Goal: Task Accomplishment & Management: Use online tool/utility

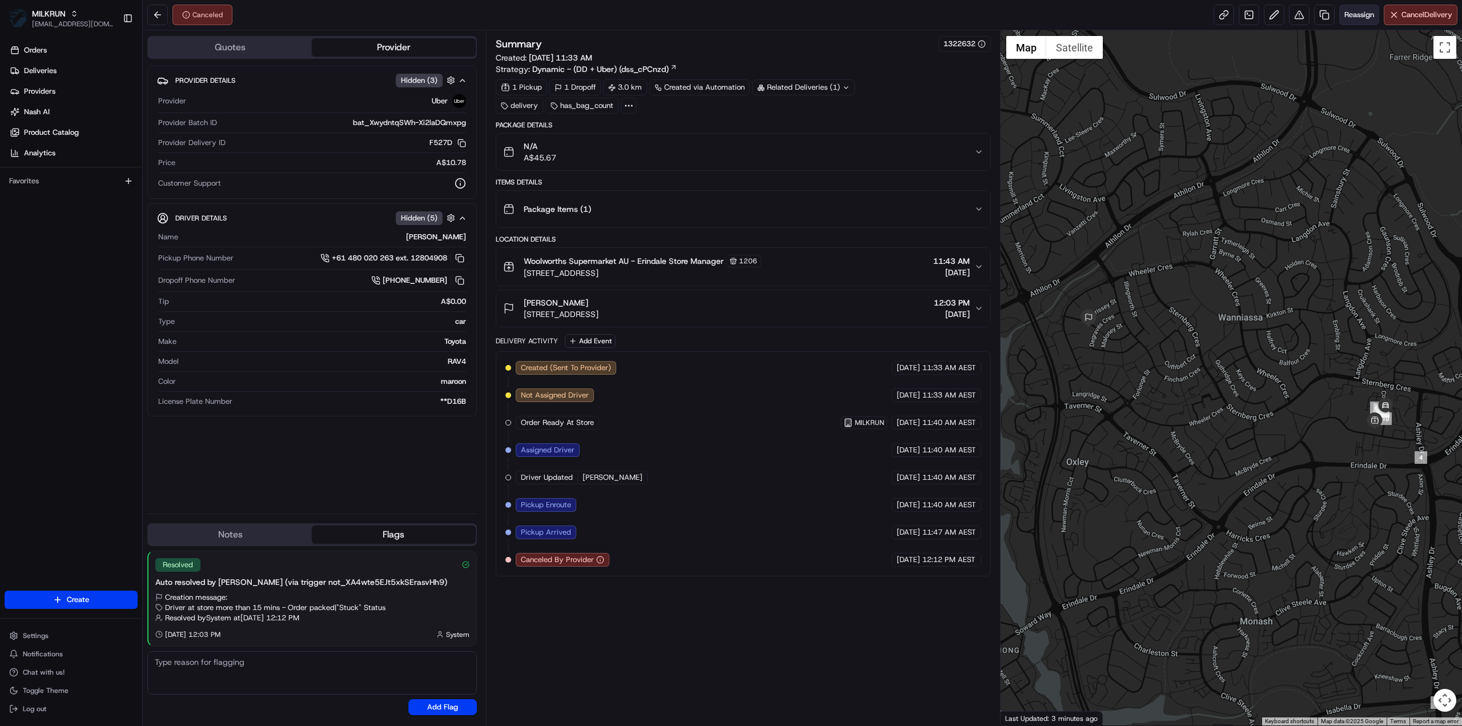
click at [1350, 15] on span "Reassign" at bounding box center [1360, 15] width 30 height 10
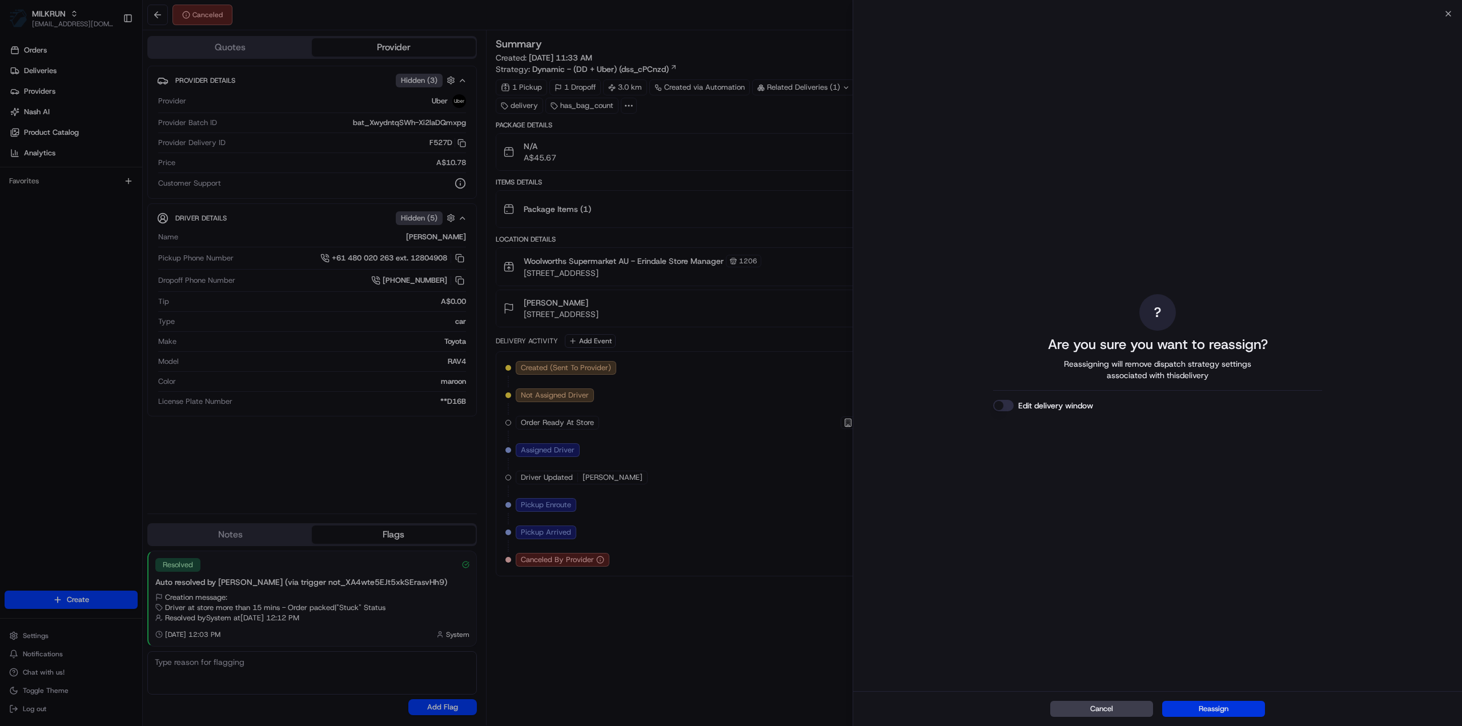
click at [1204, 715] on button "Reassign" at bounding box center [1213, 709] width 103 height 16
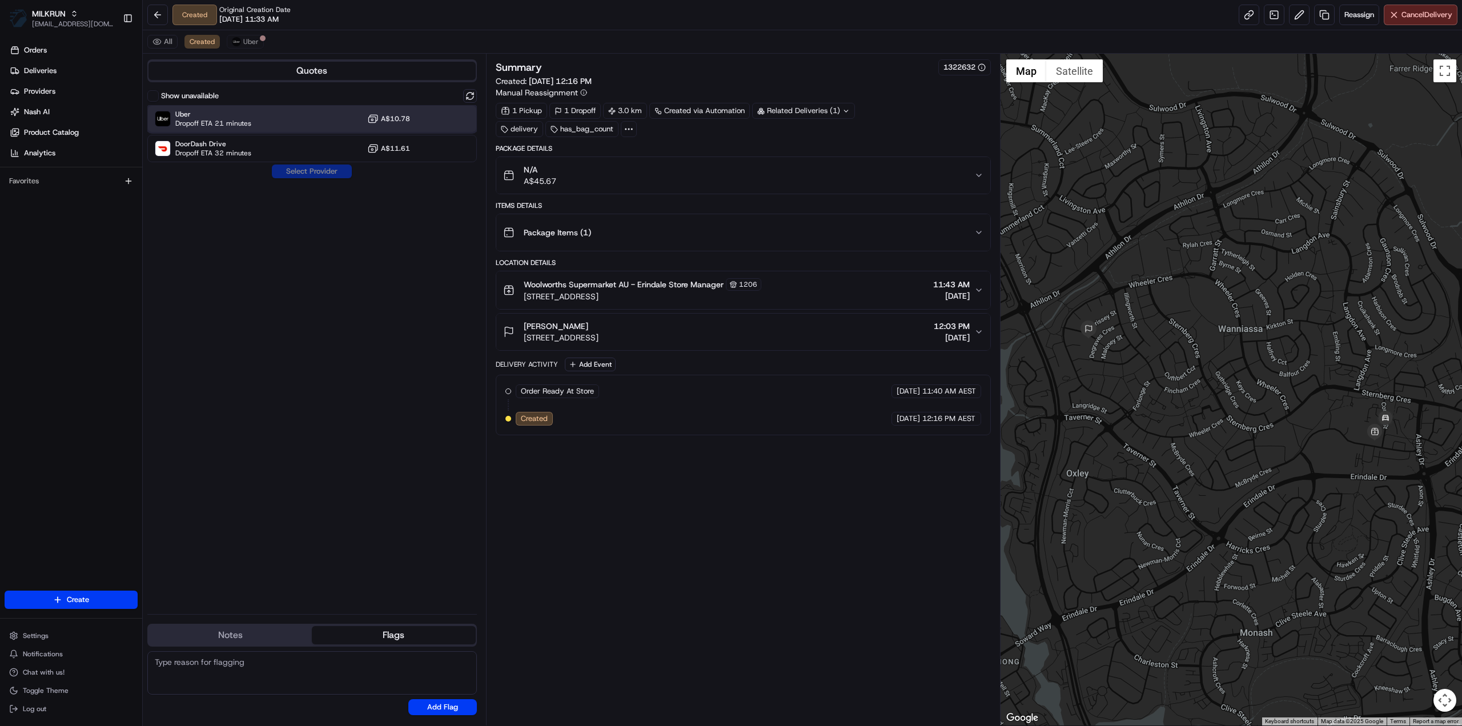
click at [276, 119] on div "Uber Dropoff ETA 21 minutes A$10.78" at bounding box center [312, 118] width 330 height 27
click at [332, 176] on button "Assign Provider" at bounding box center [311, 171] width 81 height 14
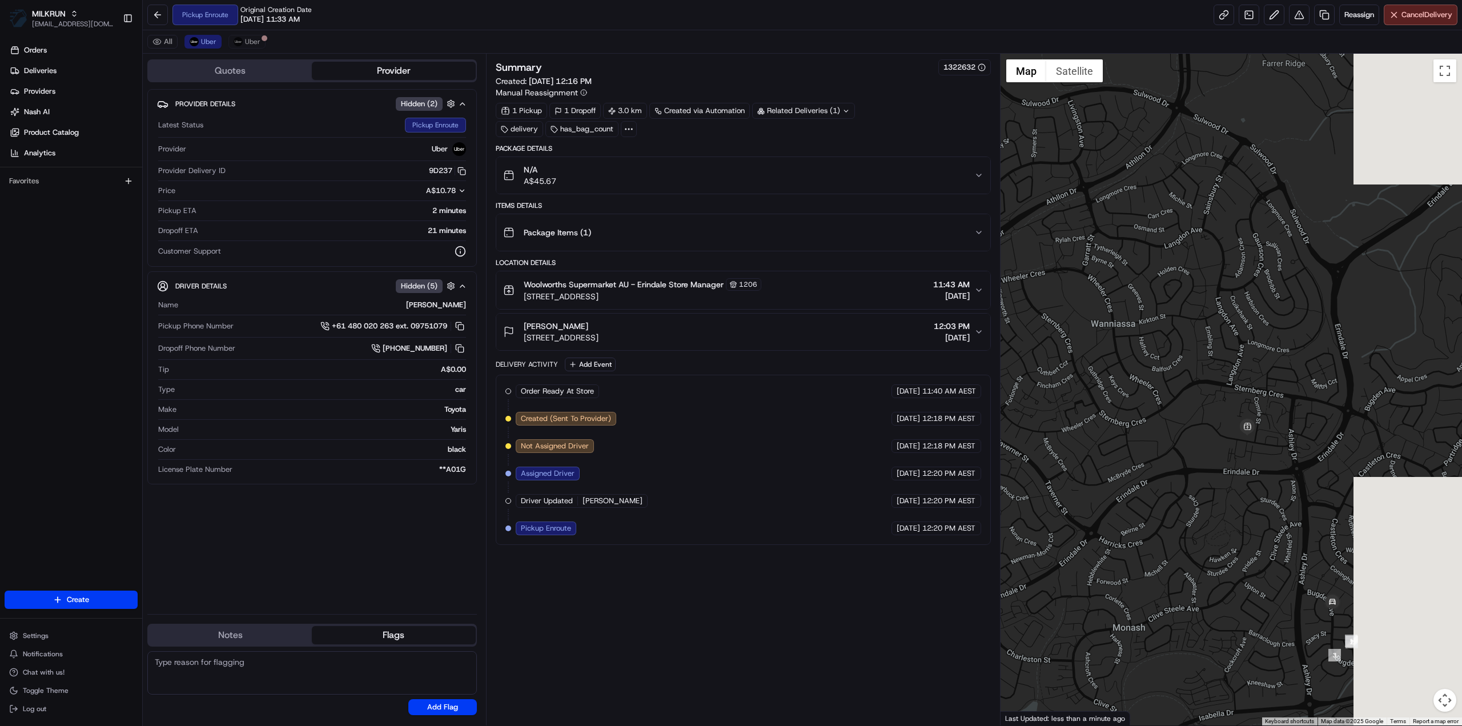
drag, startPoint x: 1359, startPoint y: 551, endPoint x: 1227, endPoint y: 549, distance: 131.4
click at [1227, 549] on div at bounding box center [1232, 390] width 462 height 672
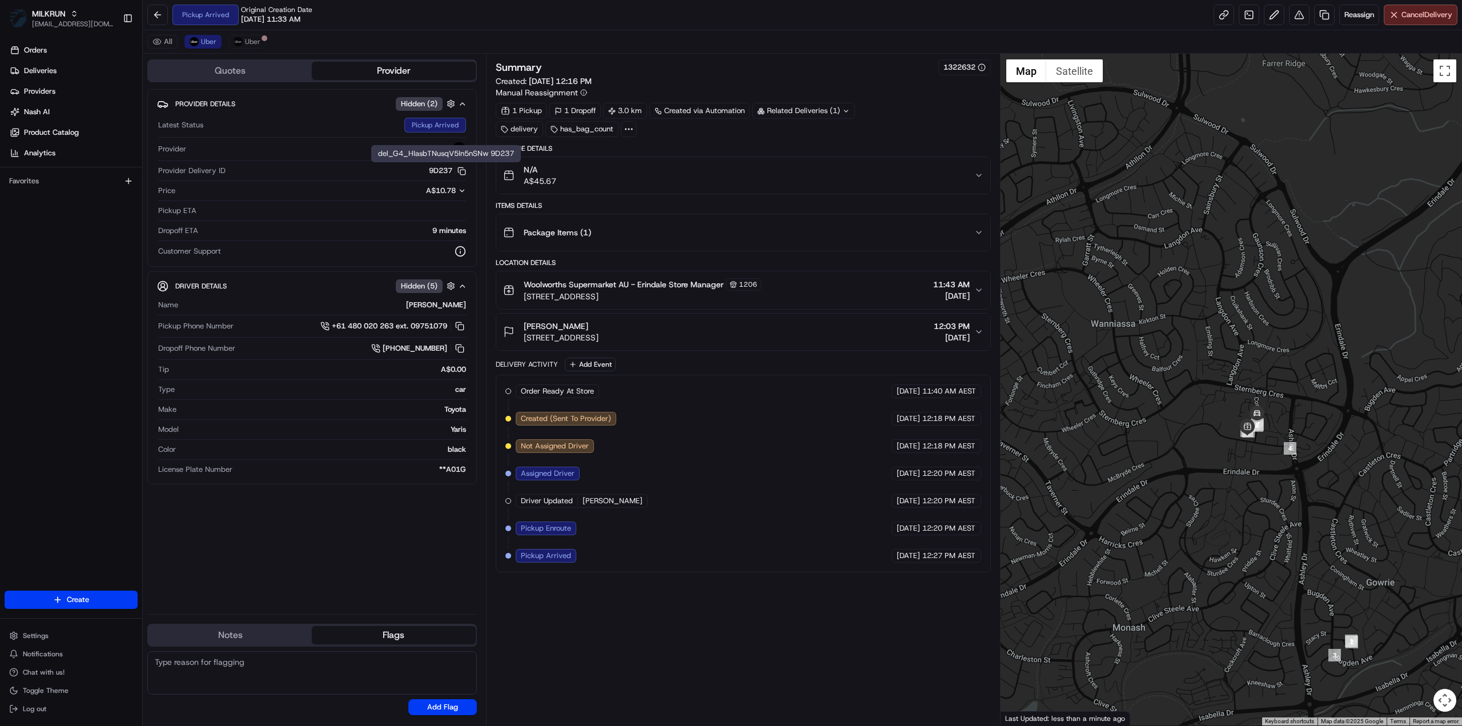
click at [807, 108] on div "Related Deliveries (1)" at bounding box center [803, 111] width 103 height 16
click at [822, 105] on div "Related Deliveries (2)" at bounding box center [803, 111] width 103 height 16
click at [461, 323] on button at bounding box center [460, 326] width 13 height 13
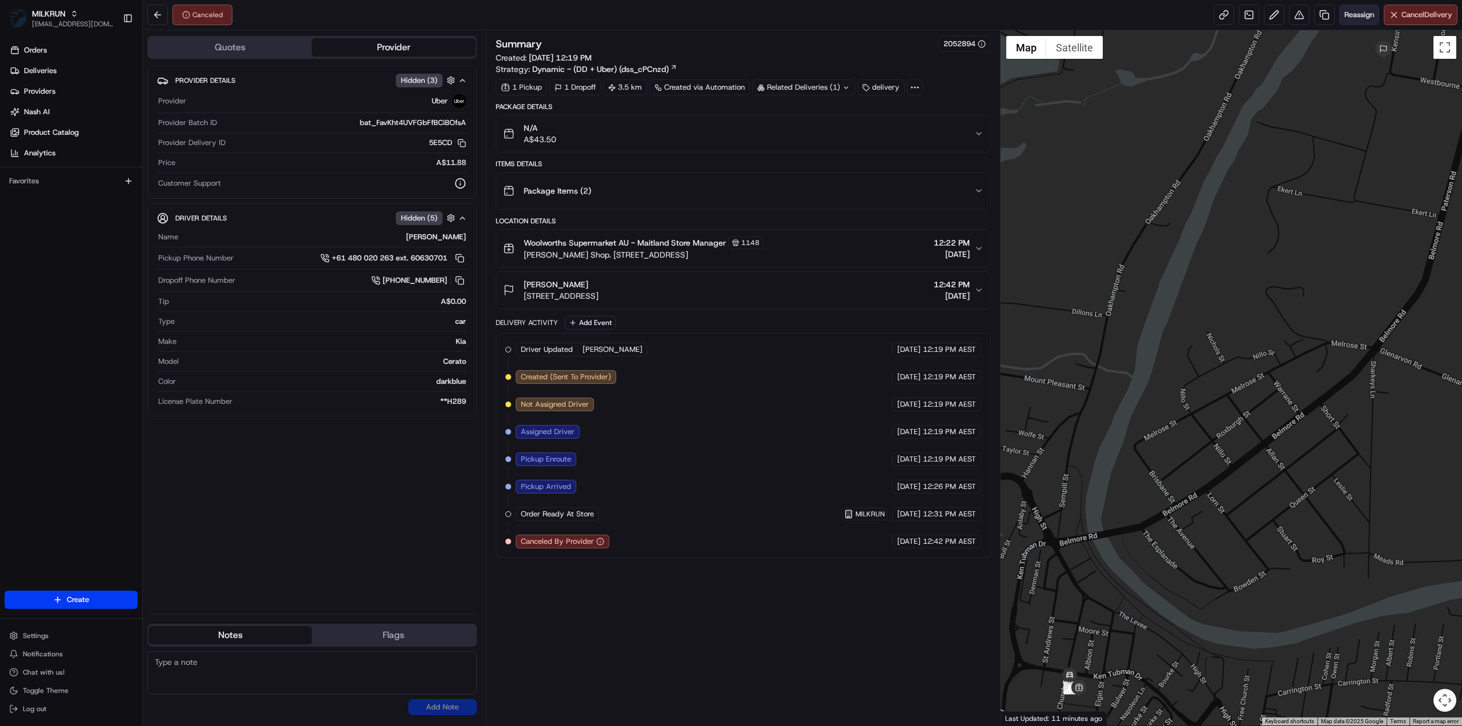
click at [1361, 21] on button "Reassign" at bounding box center [1359, 15] width 40 height 21
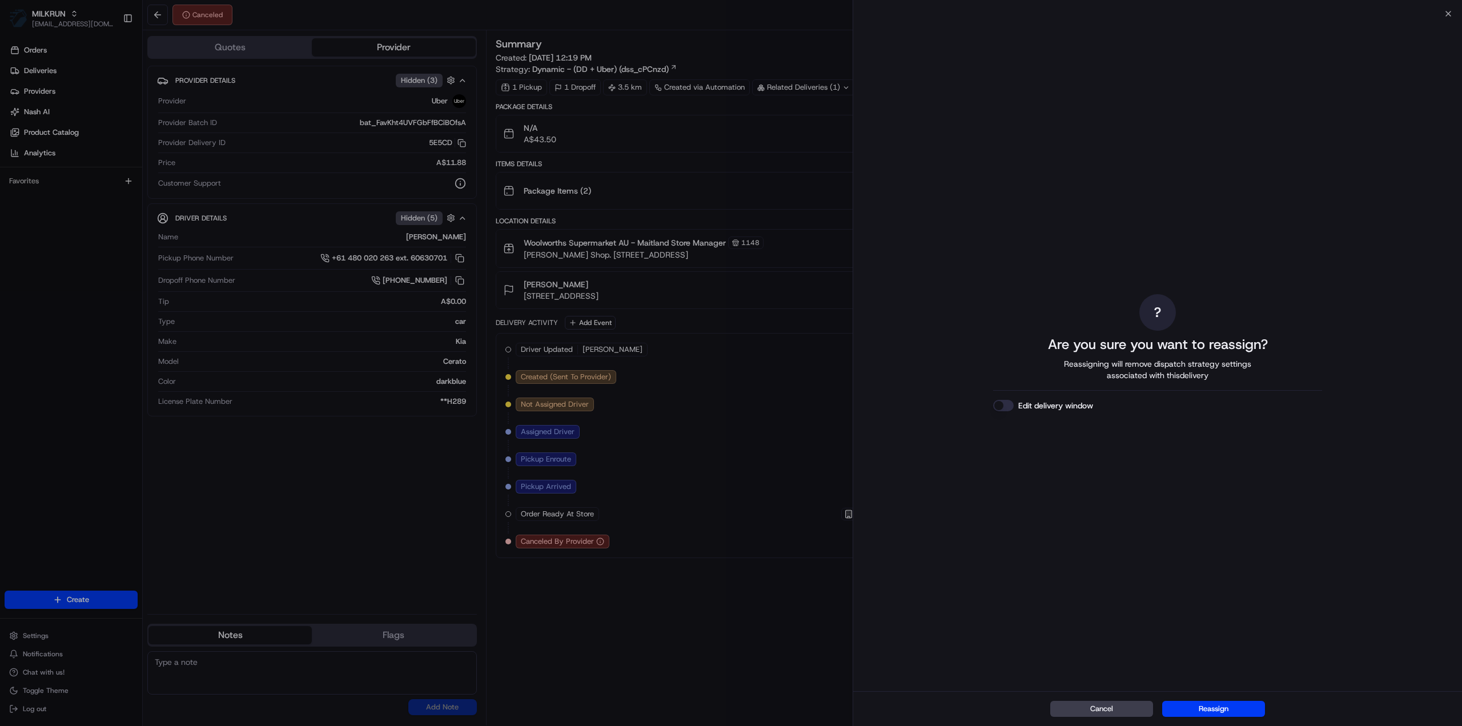
click at [1222, 703] on button "Reassign" at bounding box center [1213, 709] width 103 height 16
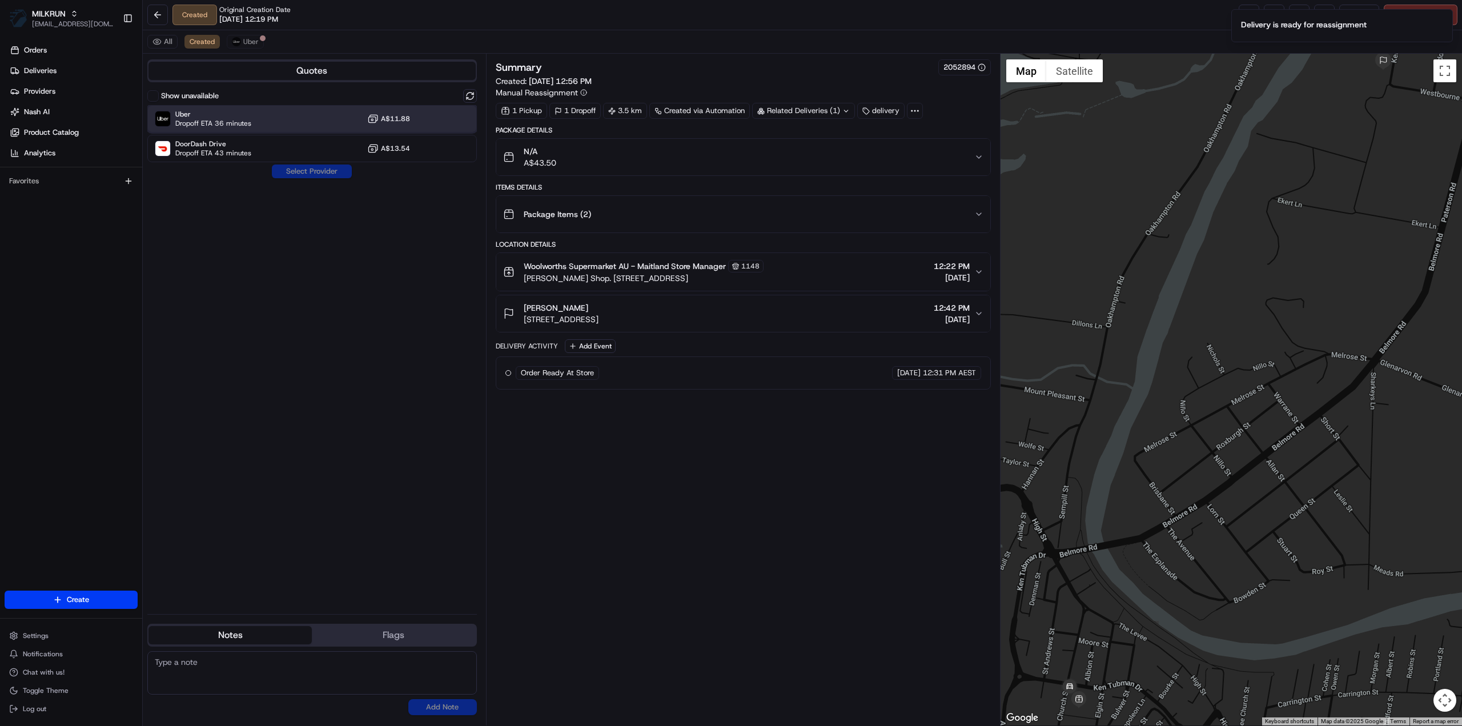
click at [226, 123] on span "Dropoff ETA 36 minutes" at bounding box center [213, 123] width 76 height 9
click at [288, 172] on button "Assign Provider" at bounding box center [311, 171] width 81 height 14
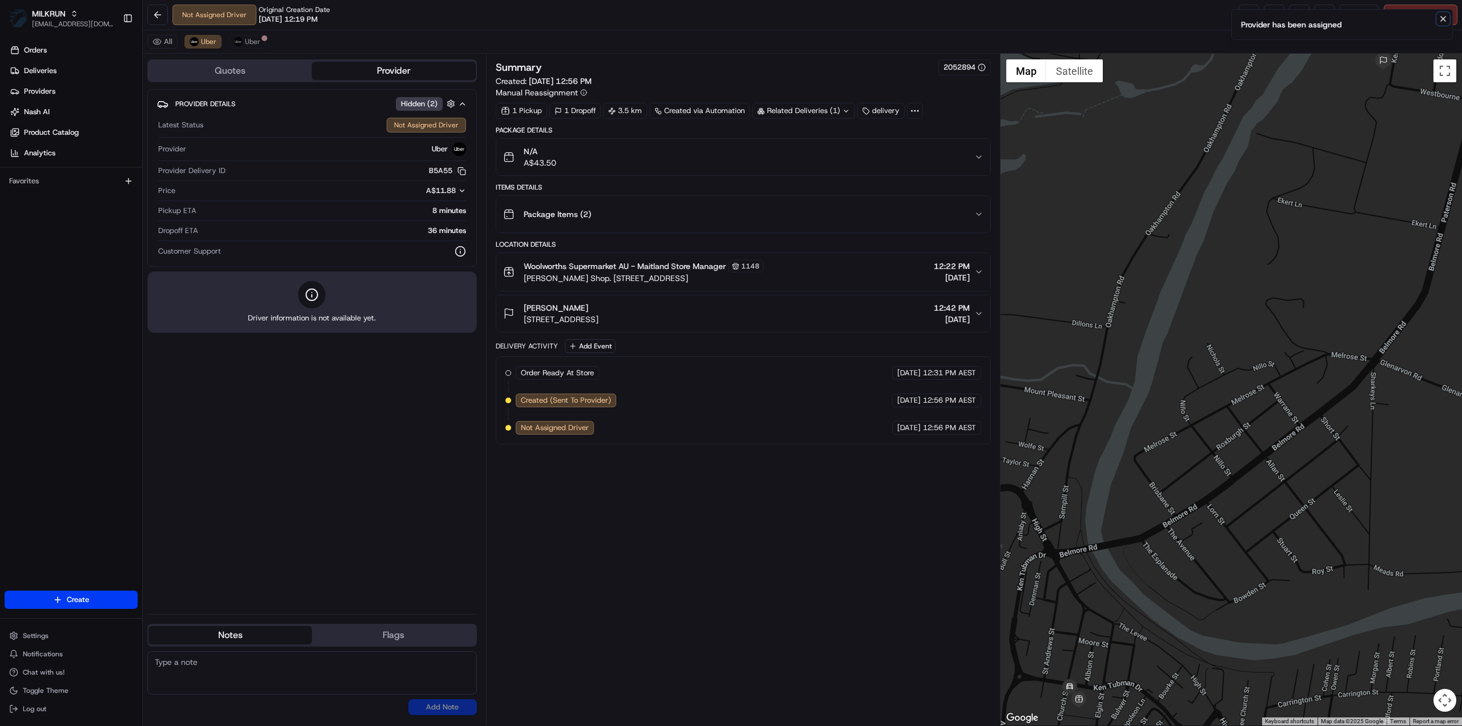
click at [1448, 19] on button "Notifications (F8)" at bounding box center [1443, 19] width 14 height 14
click at [1252, 21] on link at bounding box center [1249, 15] width 21 height 21
